Goal: Information Seeking & Learning: Find specific page/section

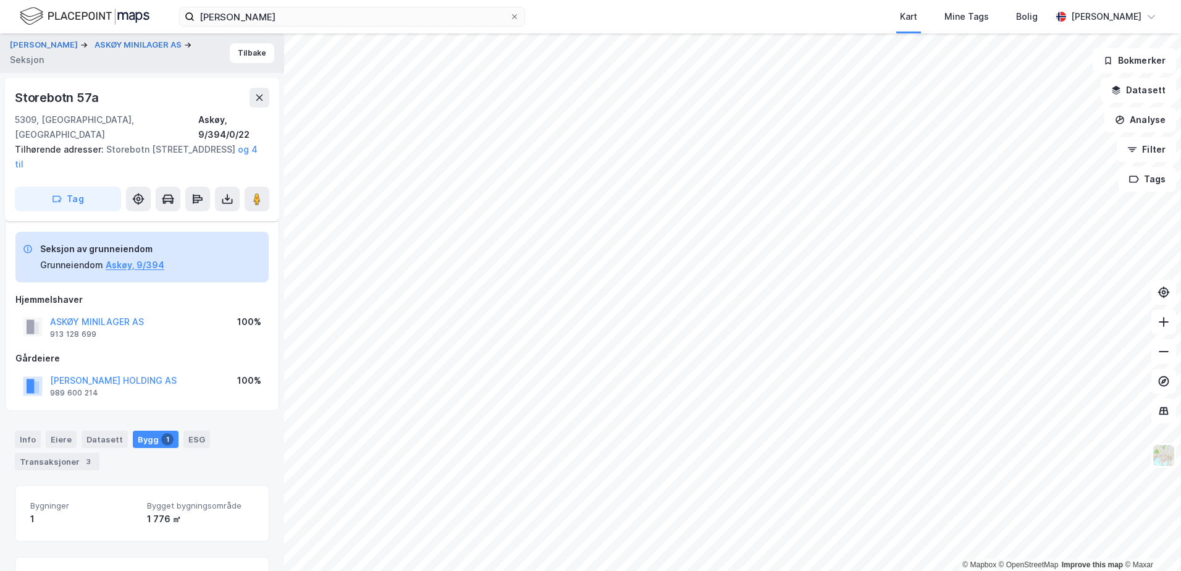
scroll to position [49, 0]
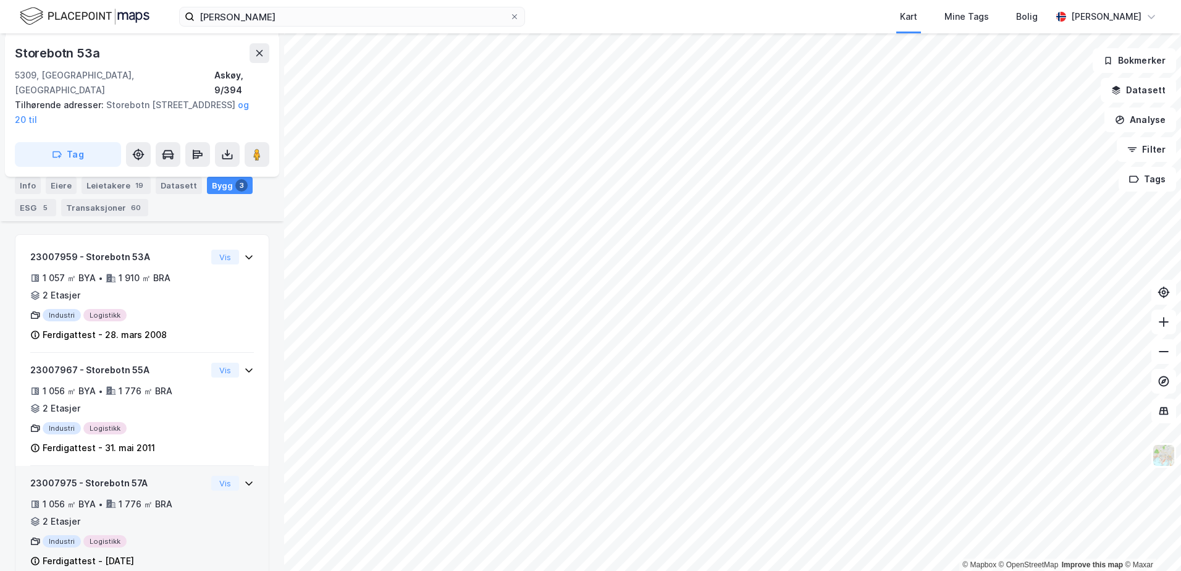
scroll to position [378, 0]
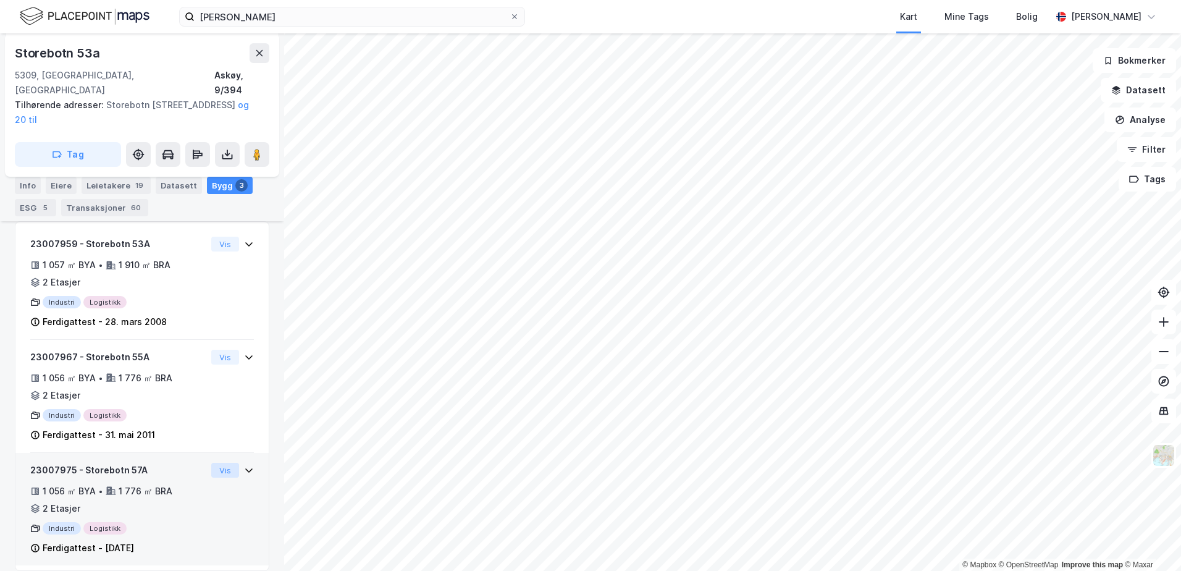
click at [211, 463] on button "Vis" at bounding box center [225, 470] width 28 height 15
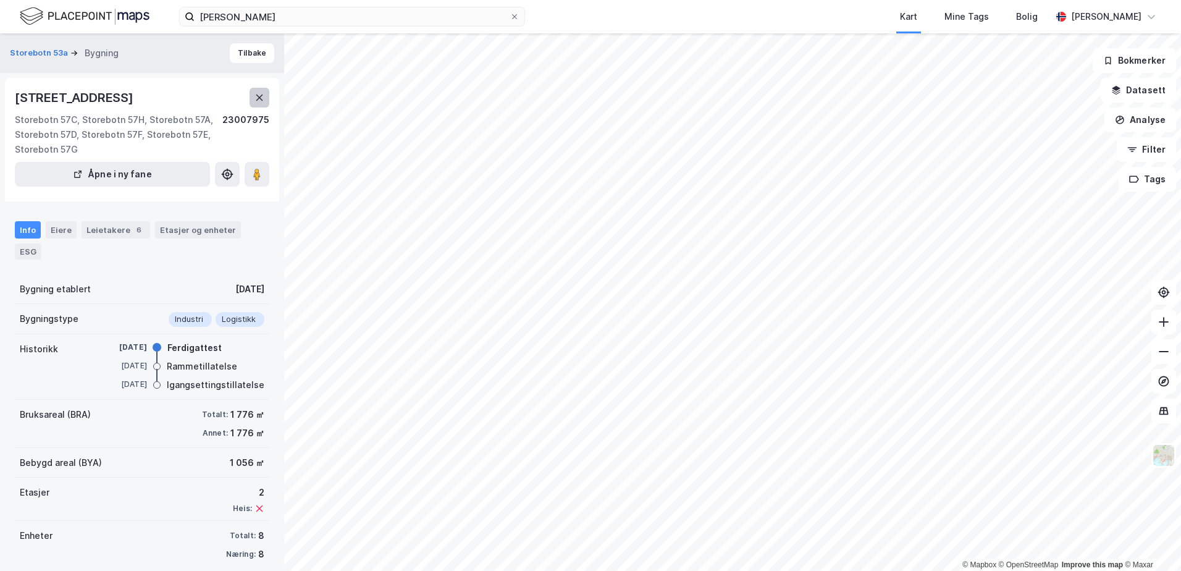
click at [253, 96] on button at bounding box center [259, 98] width 20 height 20
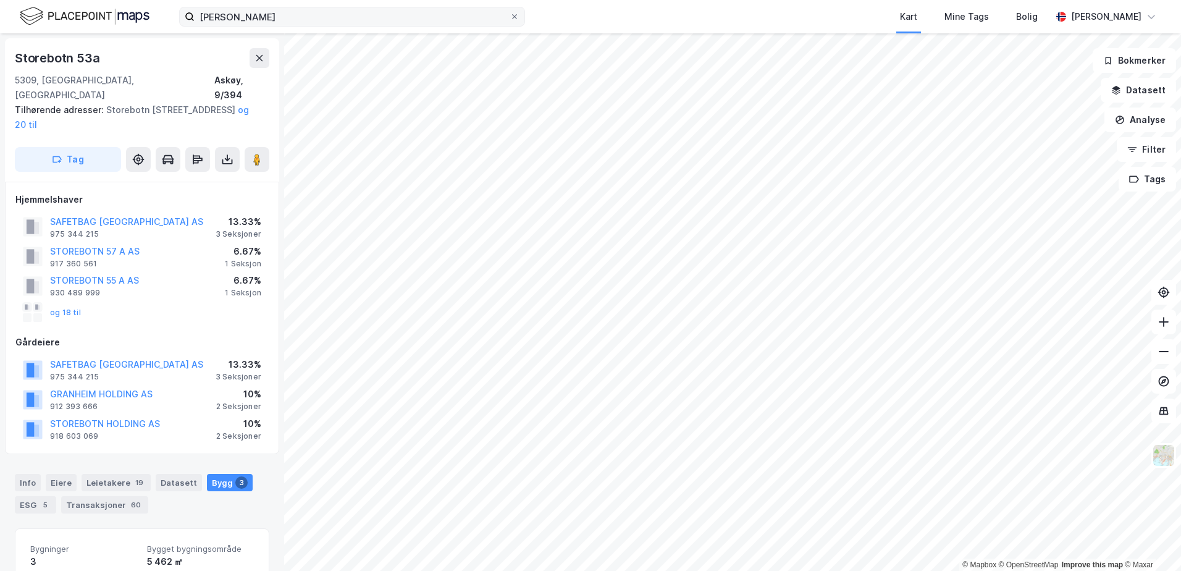
scroll to position [1, 0]
click at [0, 0] on button "og 18 til" at bounding box center [0, 0] width 0 height 0
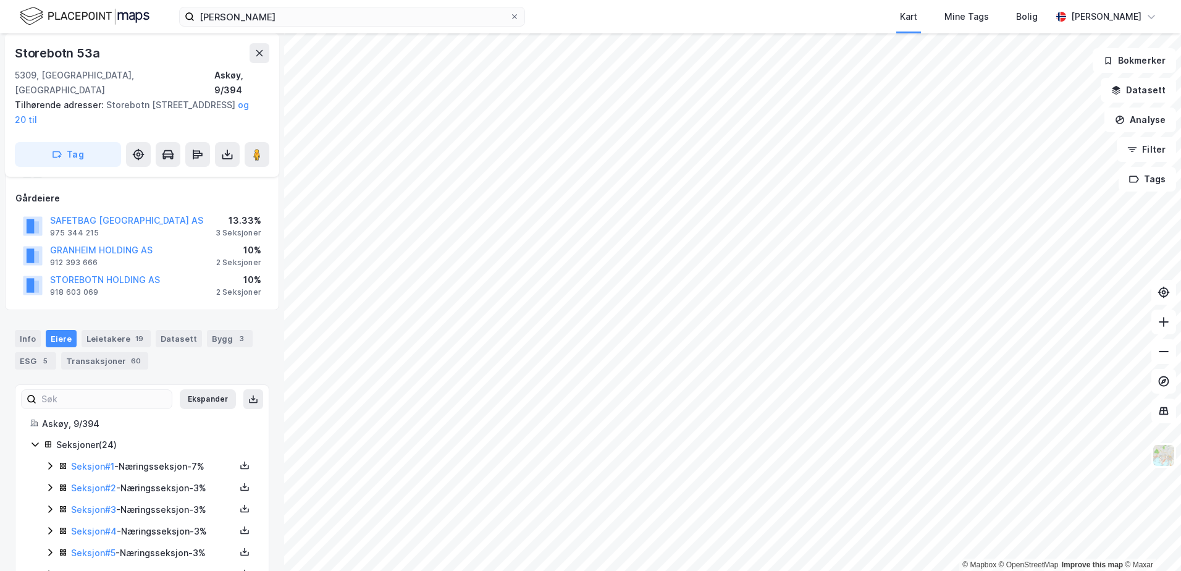
scroll to position [127, 0]
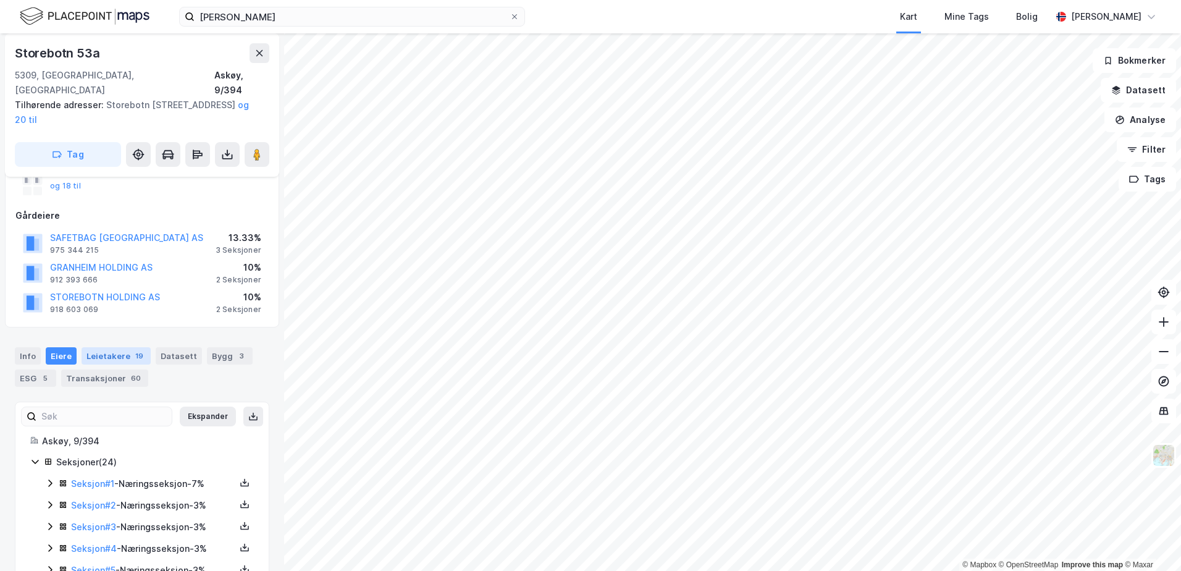
click at [104, 347] on div "Leietakere 19" at bounding box center [116, 355] width 69 height 17
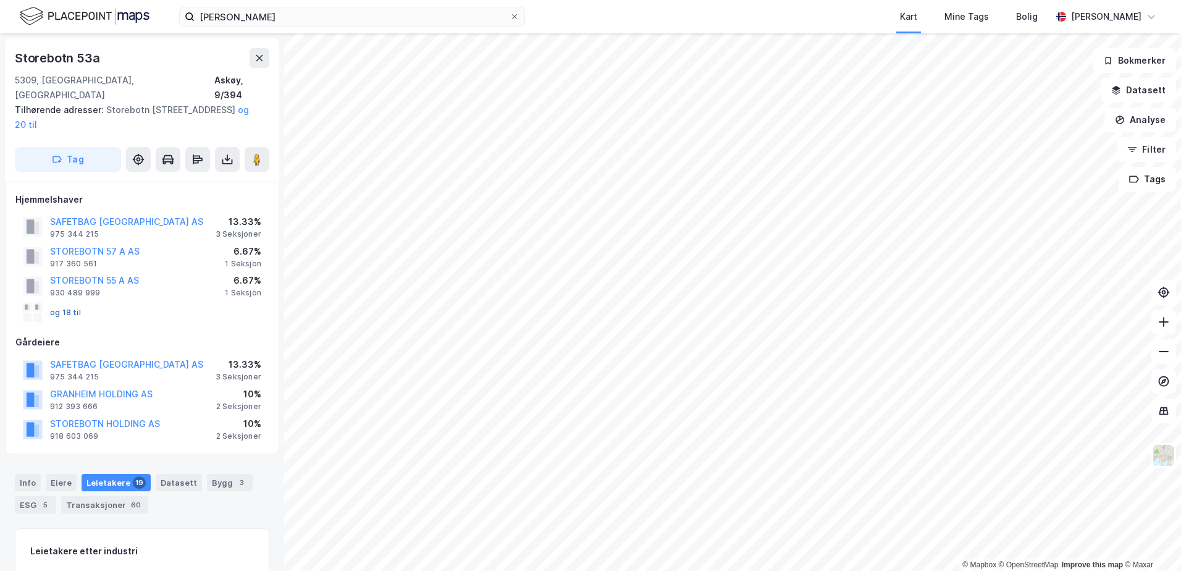
click at [0, 0] on button "og 18 til" at bounding box center [0, 0] width 0 height 0
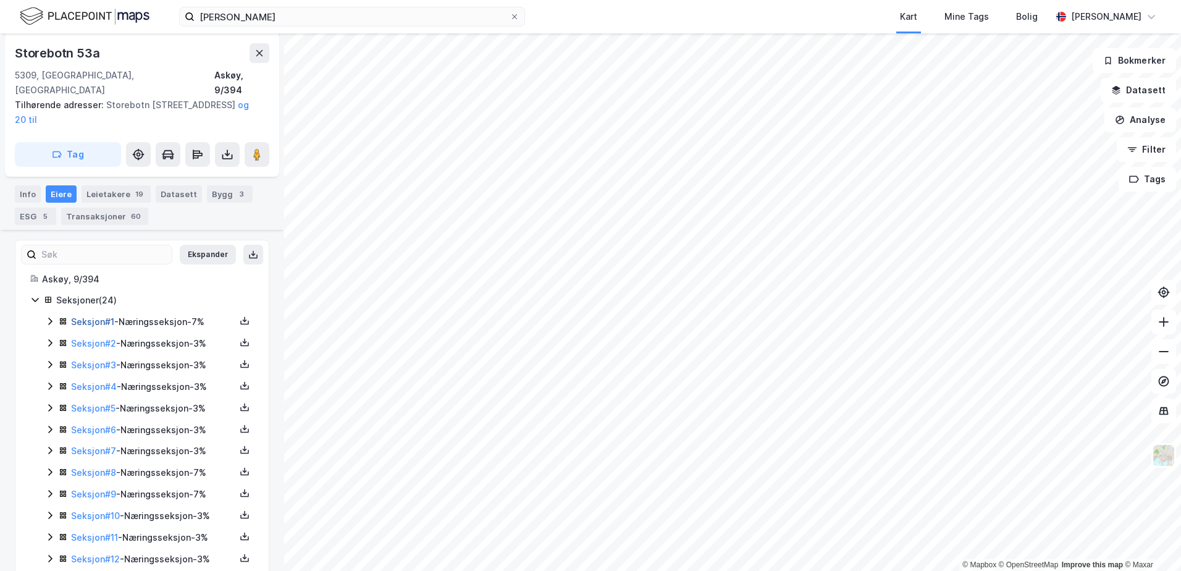
click at [98, 316] on link "Seksjon # 1" at bounding box center [92, 321] width 43 height 10
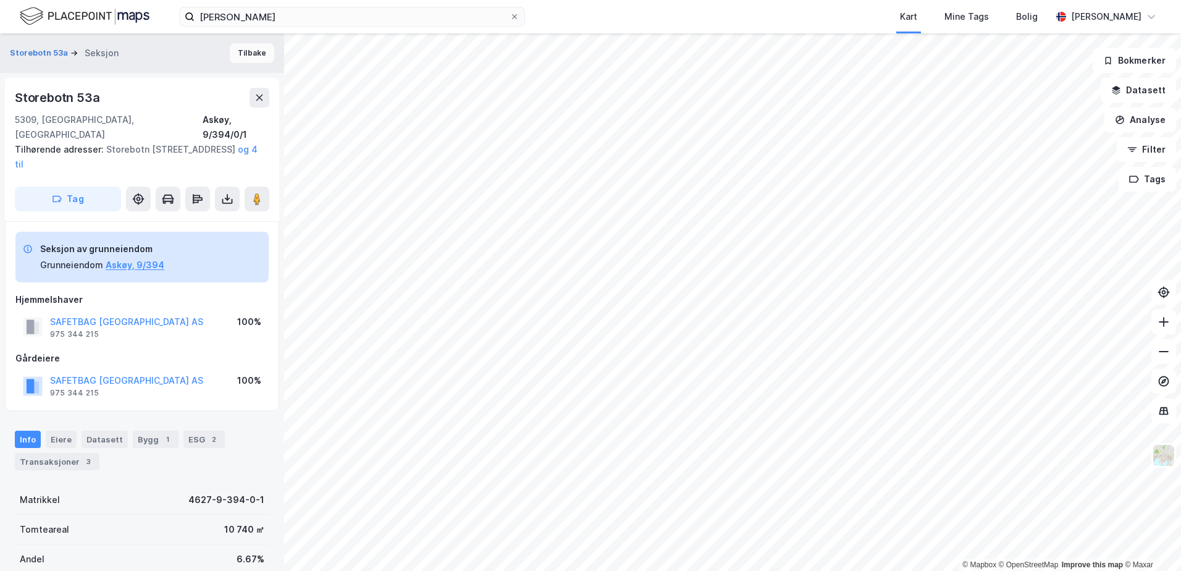
click at [246, 50] on button "Tilbake" at bounding box center [252, 53] width 44 height 20
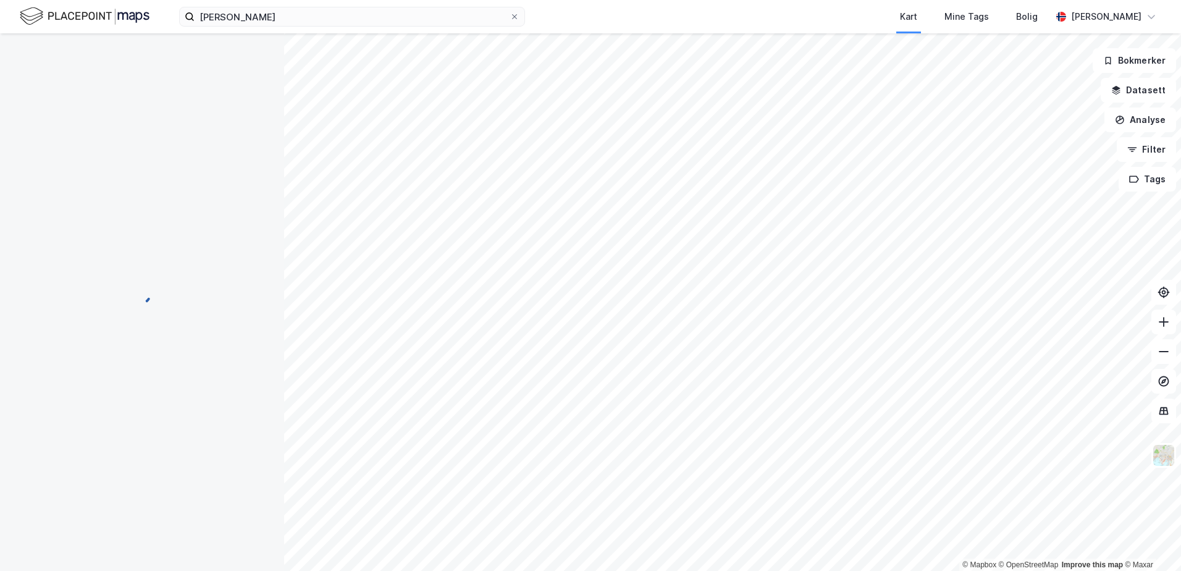
scroll to position [1, 0]
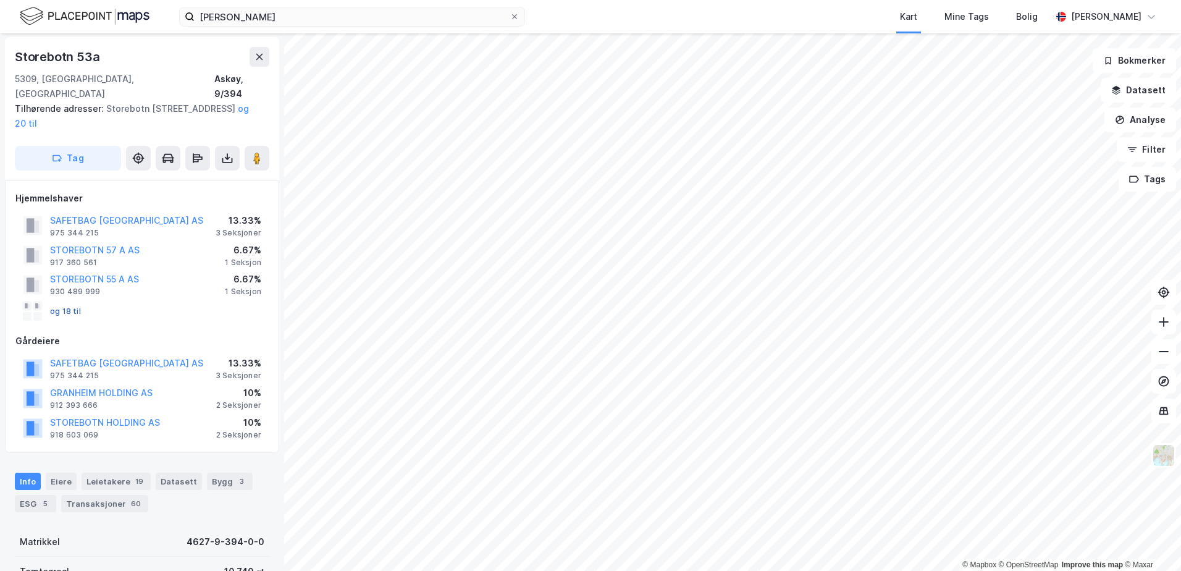
click at [0, 0] on button "og 18 til" at bounding box center [0, 0] width 0 height 0
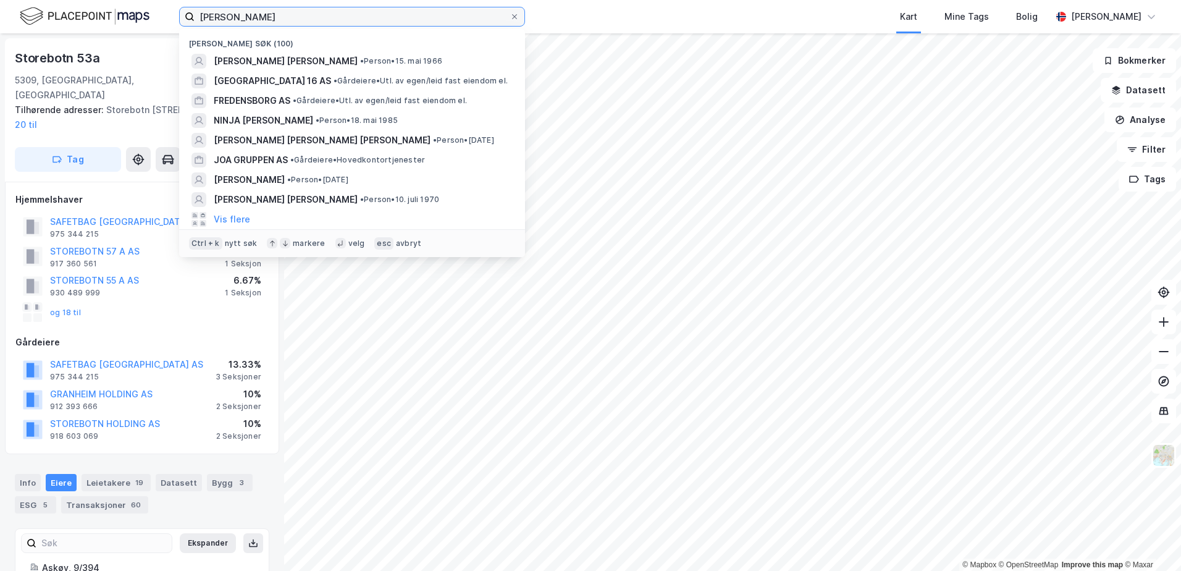
click at [251, 25] on input "[PERSON_NAME]" at bounding box center [352, 16] width 315 height 19
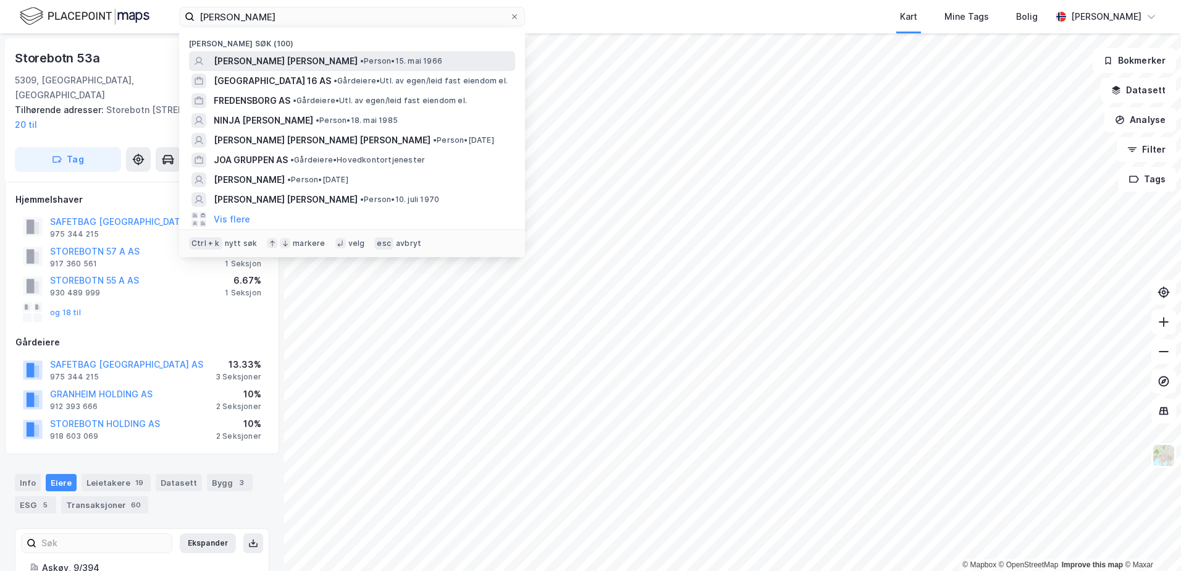
click at [249, 54] on span "[PERSON_NAME] [PERSON_NAME]" at bounding box center [286, 61] width 144 height 15
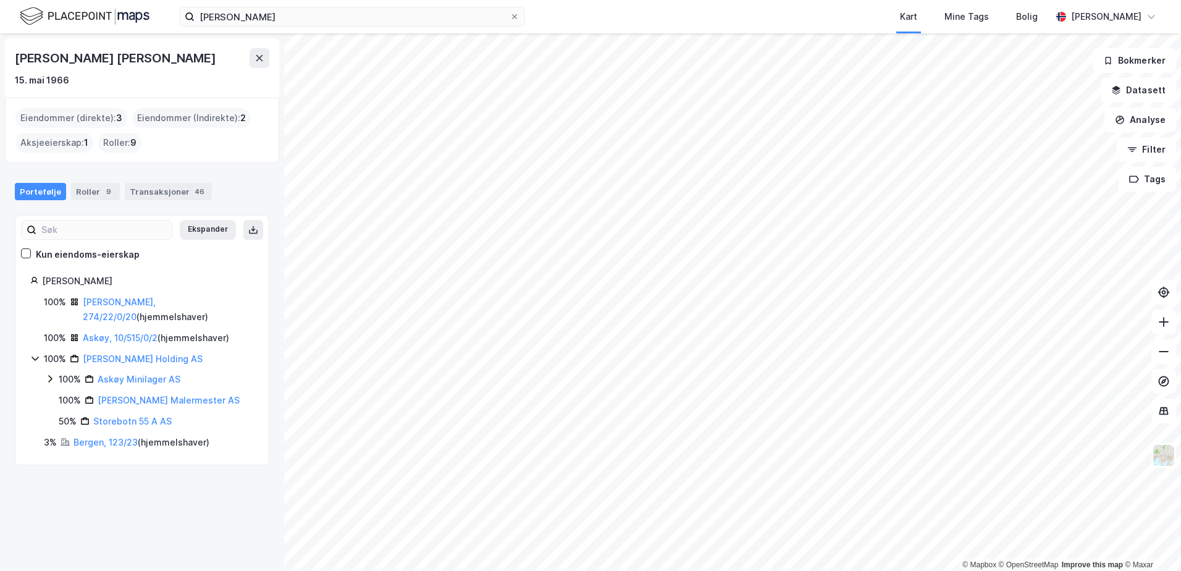
click at [52, 374] on icon at bounding box center [50, 379] width 10 height 10
click at [114, 393] on div "2 Sections - Askøy, 9/394" at bounding box center [142, 400] width 112 height 15
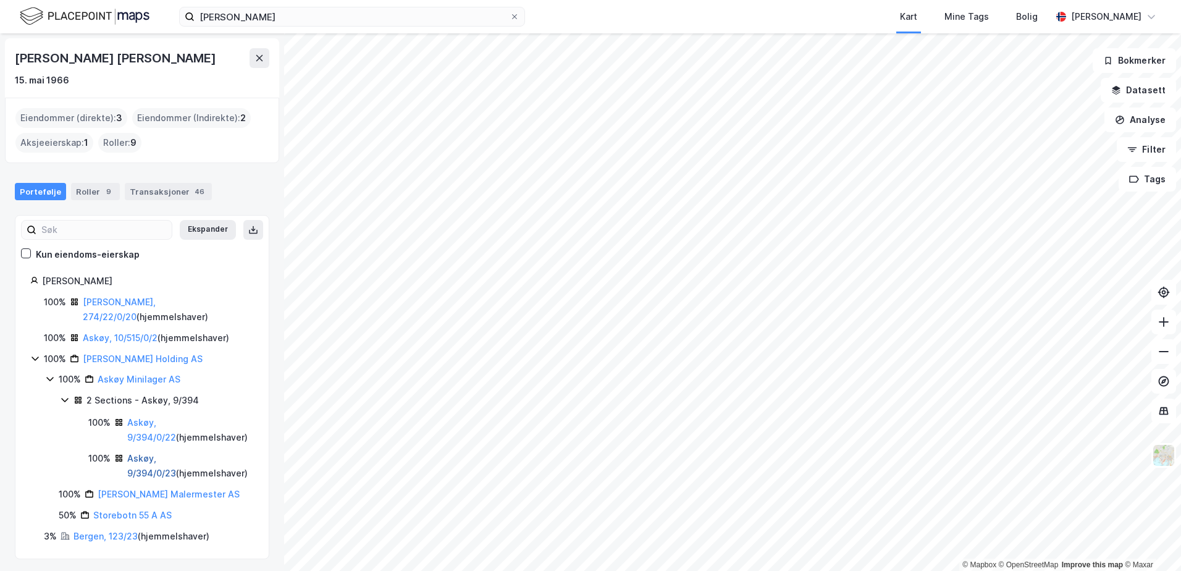
click at [176, 453] on link "Askøy, 9/394/0/23" at bounding box center [151, 465] width 49 height 25
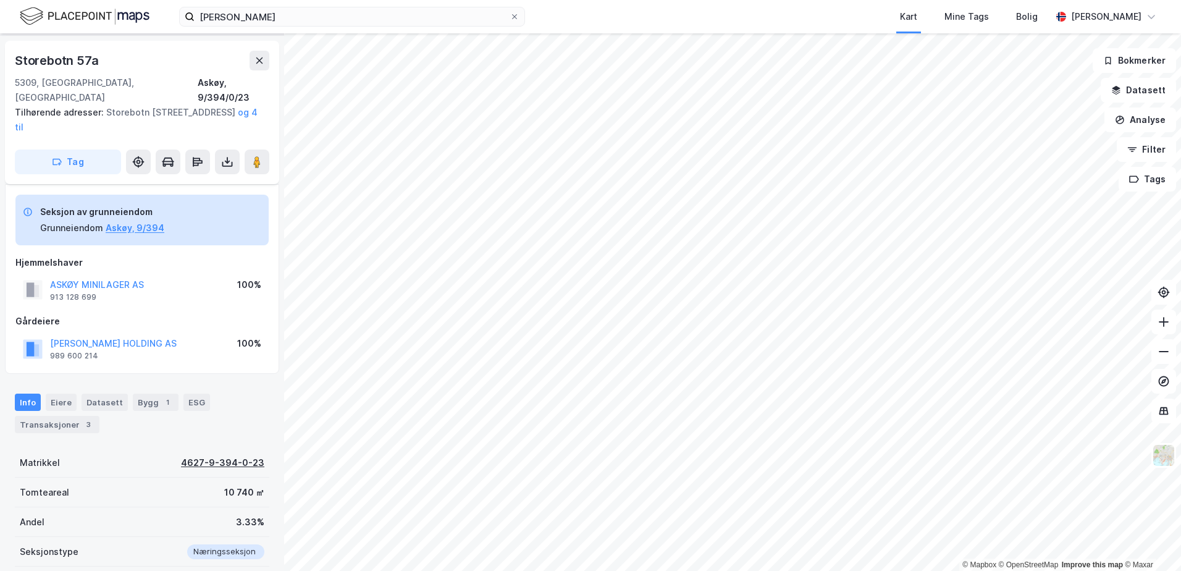
scroll to position [7, 0]
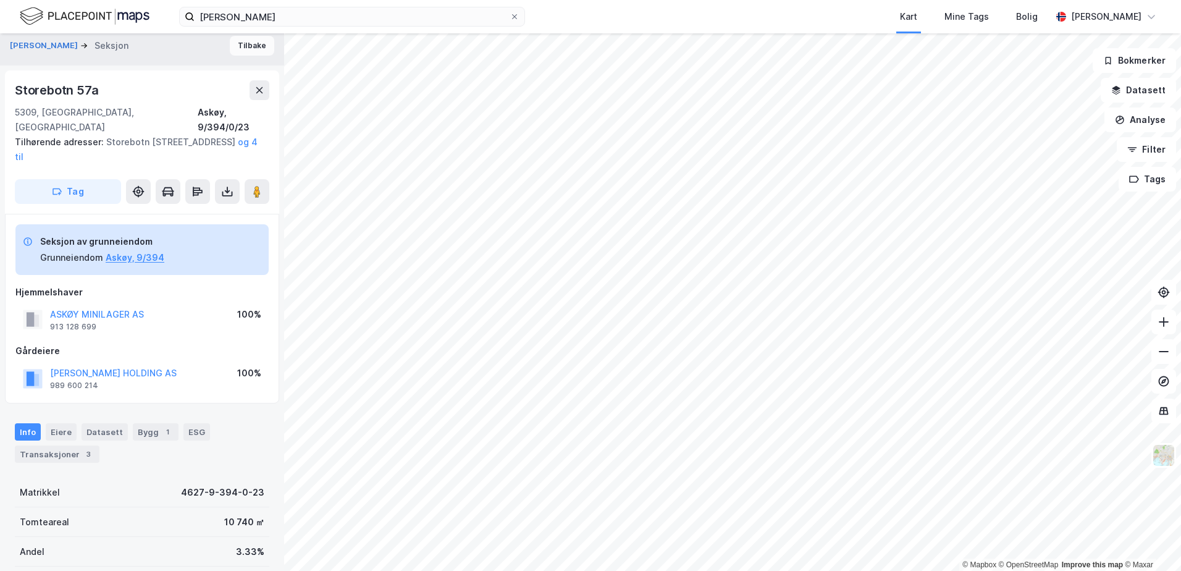
click at [252, 51] on button "Tilbake" at bounding box center [252, 46] width 44 height 20
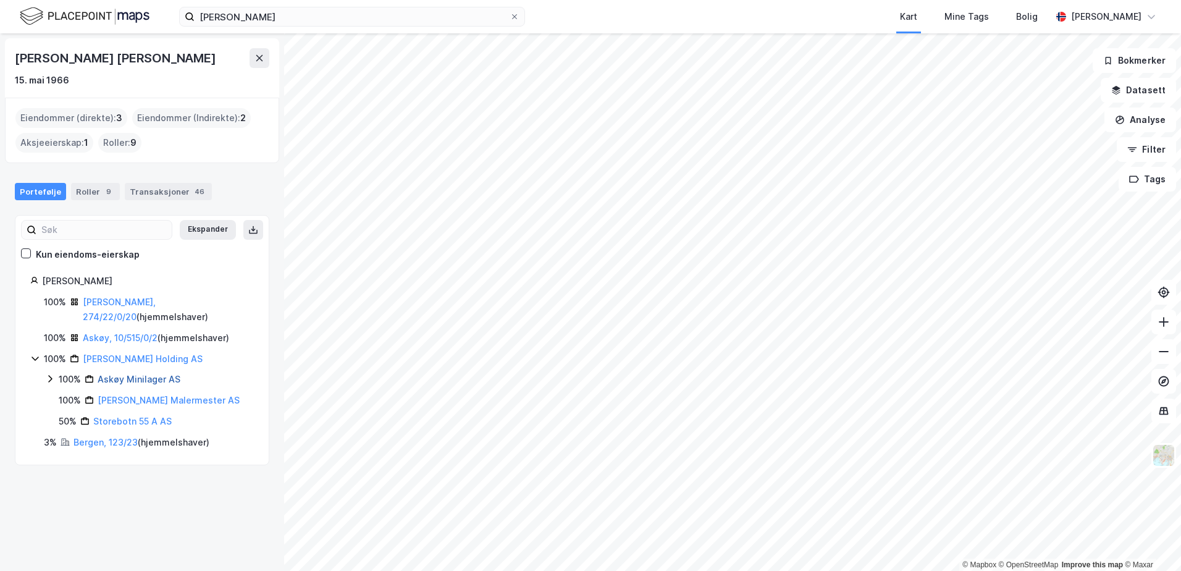
click at [111, 374] on link "Askøy Minilager AS" at bounding box center [139, 379] width 83 height 10
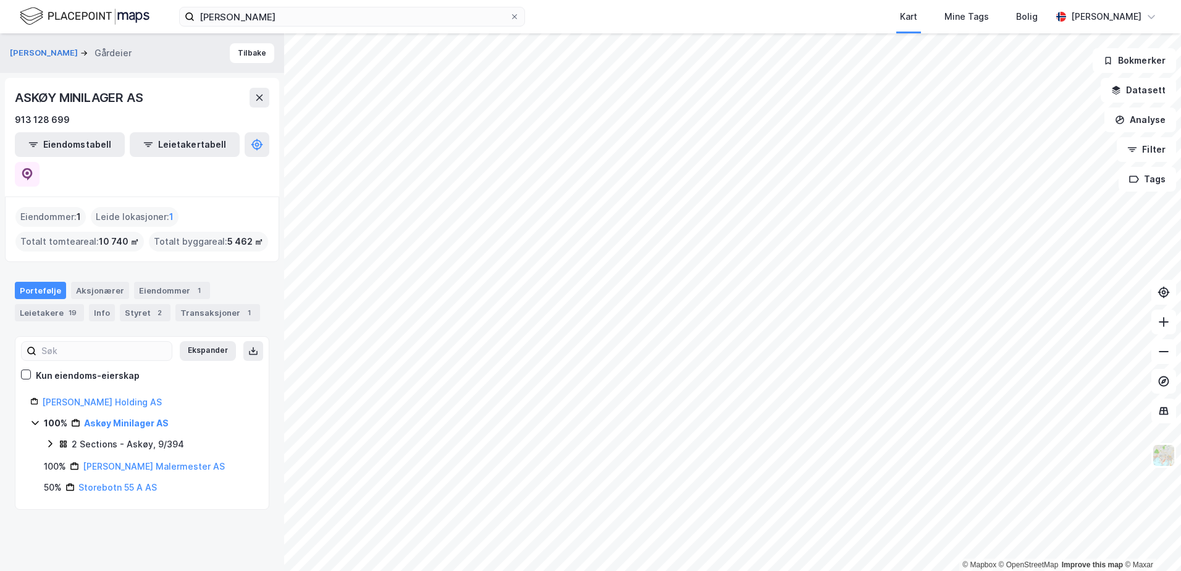
click at [107, 437] on div "2 Sections - Askøy, 9/394" at bounding box center [128, 444] width 112 height 15
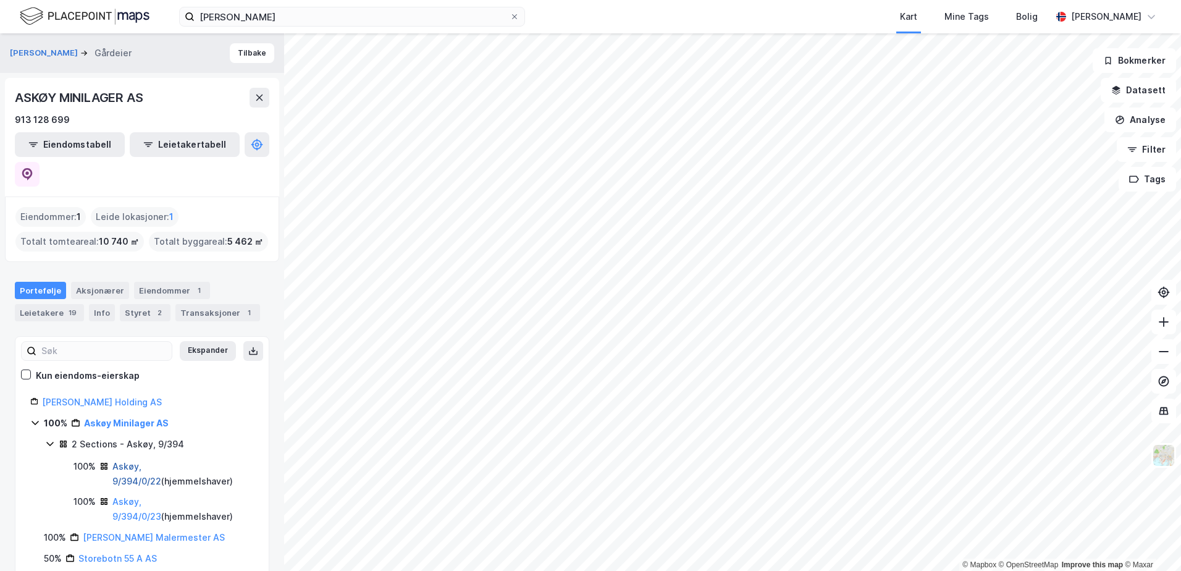
click at [120, 461] on link "Askøy, 9/394/0/22" at bounding box center [136, 473] width 49 height 25
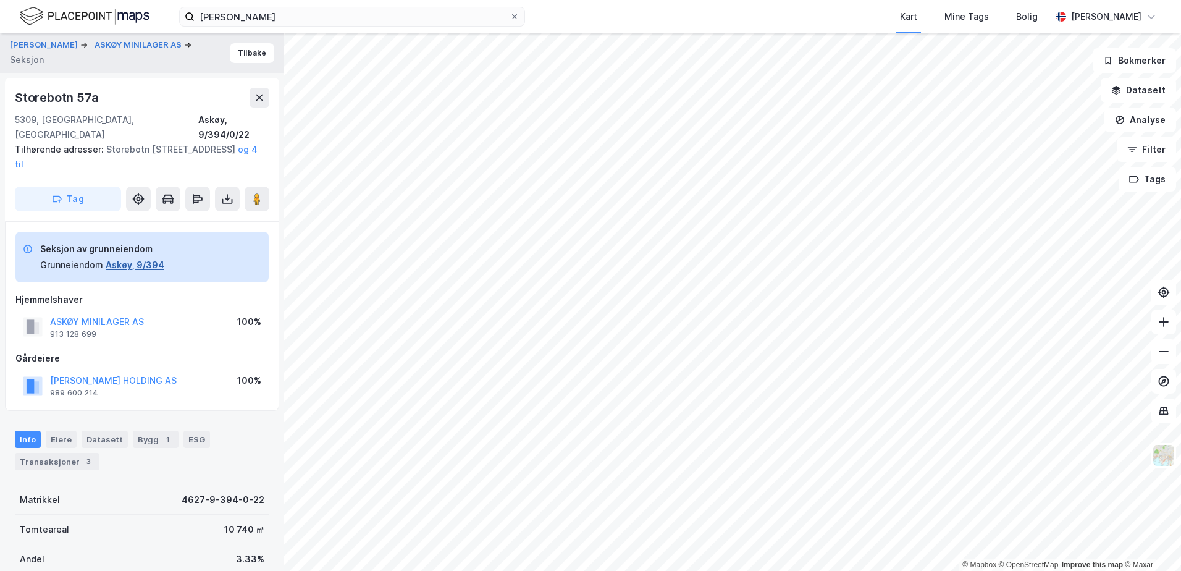
click at [153, 257] on button "Askøy, 9/394" at bounding box center [135, 264] width 59 height 15
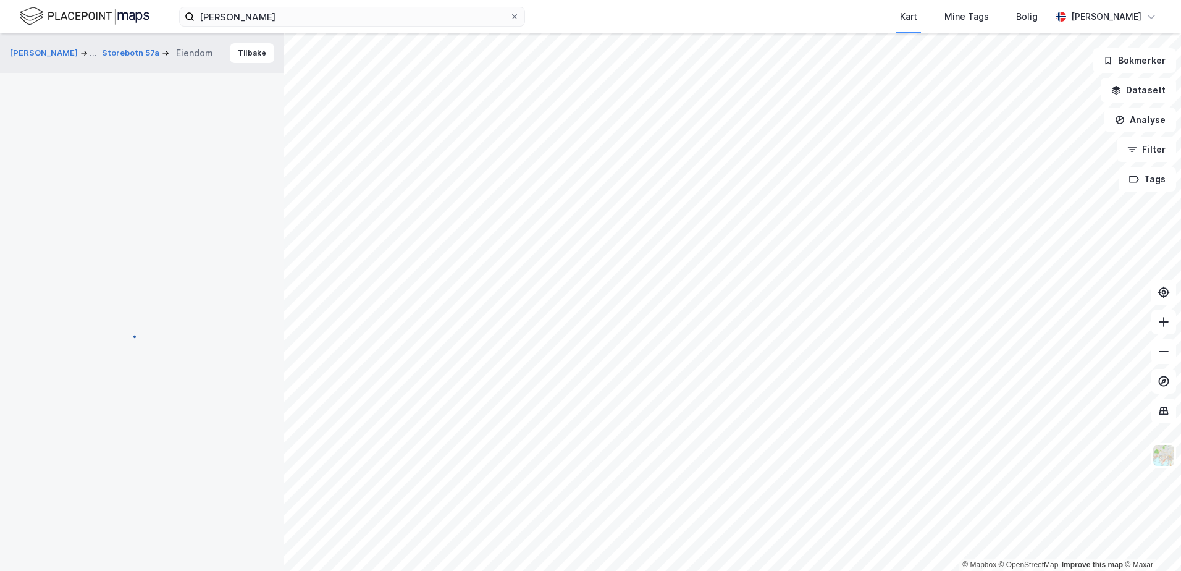
scroll to position [2, 0]
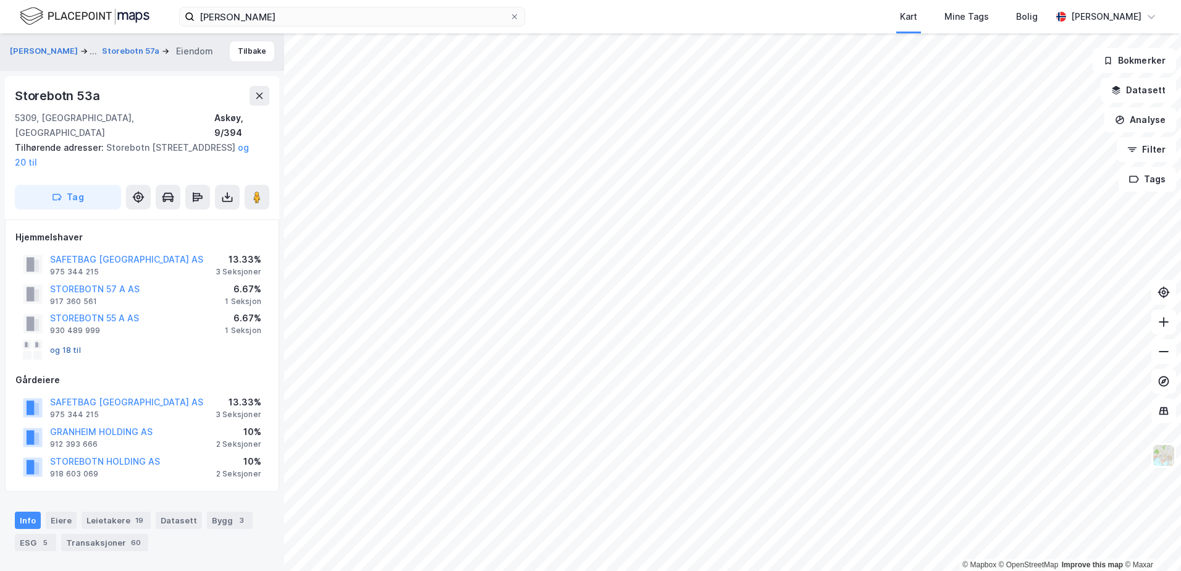
click at [0, 0] on button "og 18 til" at bounding box center [0, 0] width 0 height 0
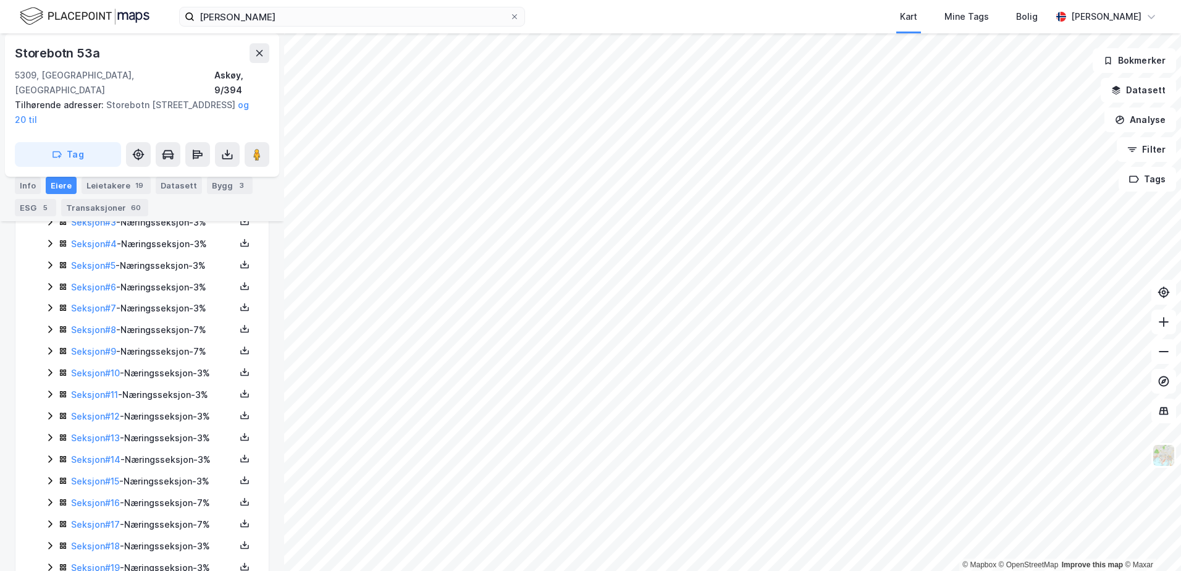
scroll to position [598, 0]
